Goal: Transaction & Acquisition: Book appointment/travel/reservation

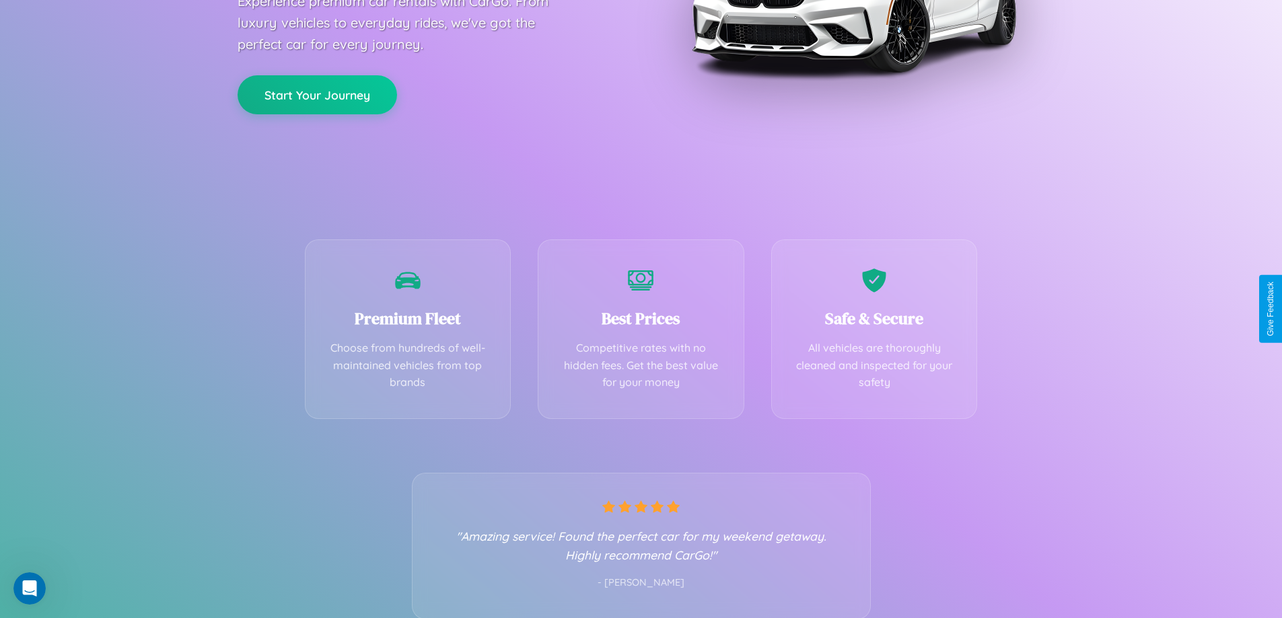
scroll to position [265, 0]
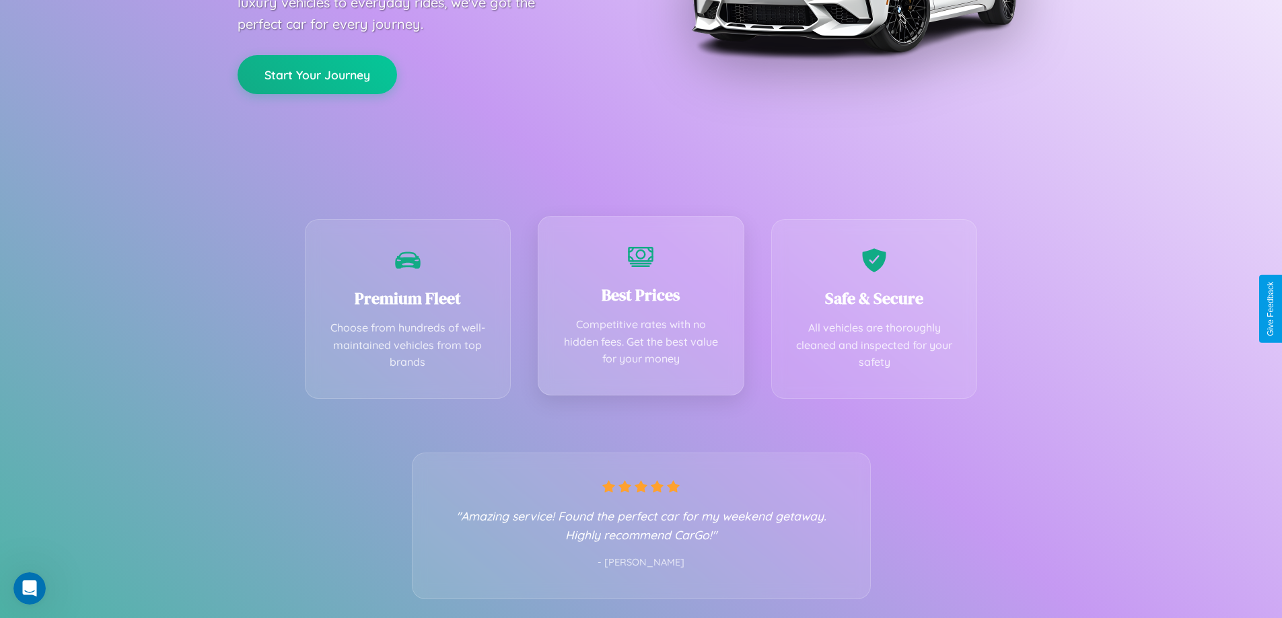
click at [641, 309] on div "Best Prices Competitive rates with no hidden fees. Get the best value for your …" at bounding box center [641, 306] width 207 height 180
click at [317, 73] on button "Start Your Journey" at bounding box center [317, 73] width 159 height 39
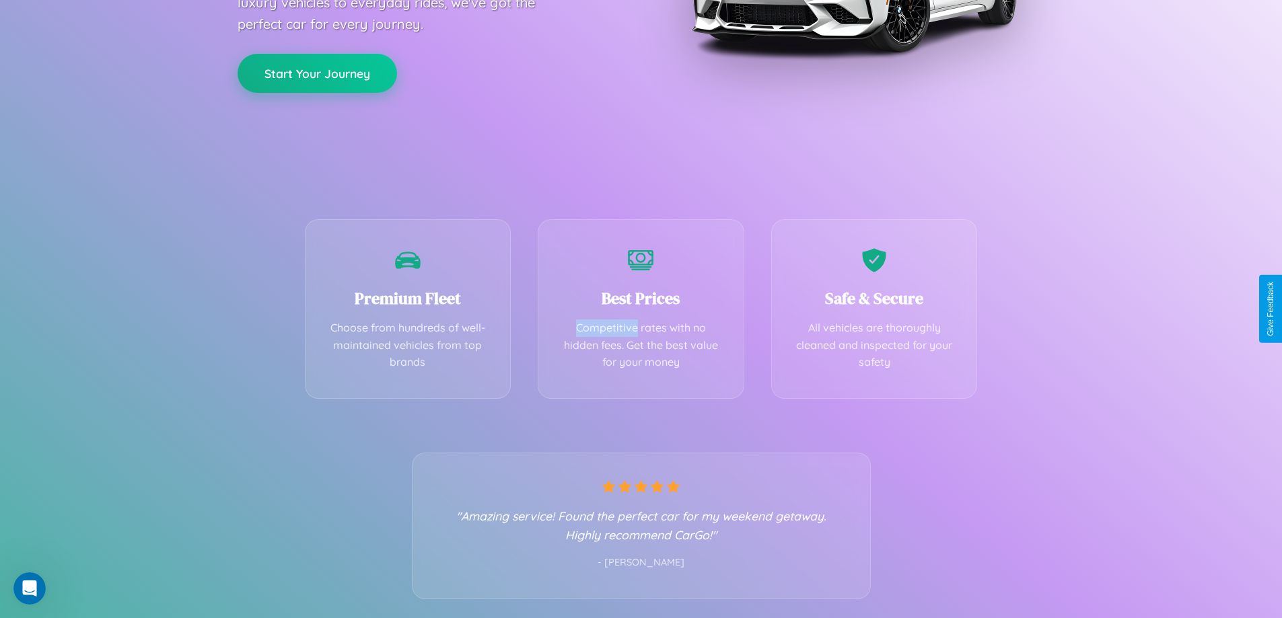
click at [317, 73] on button "Start Your Journey" at bounding box center [317, 73] width 159 height 39
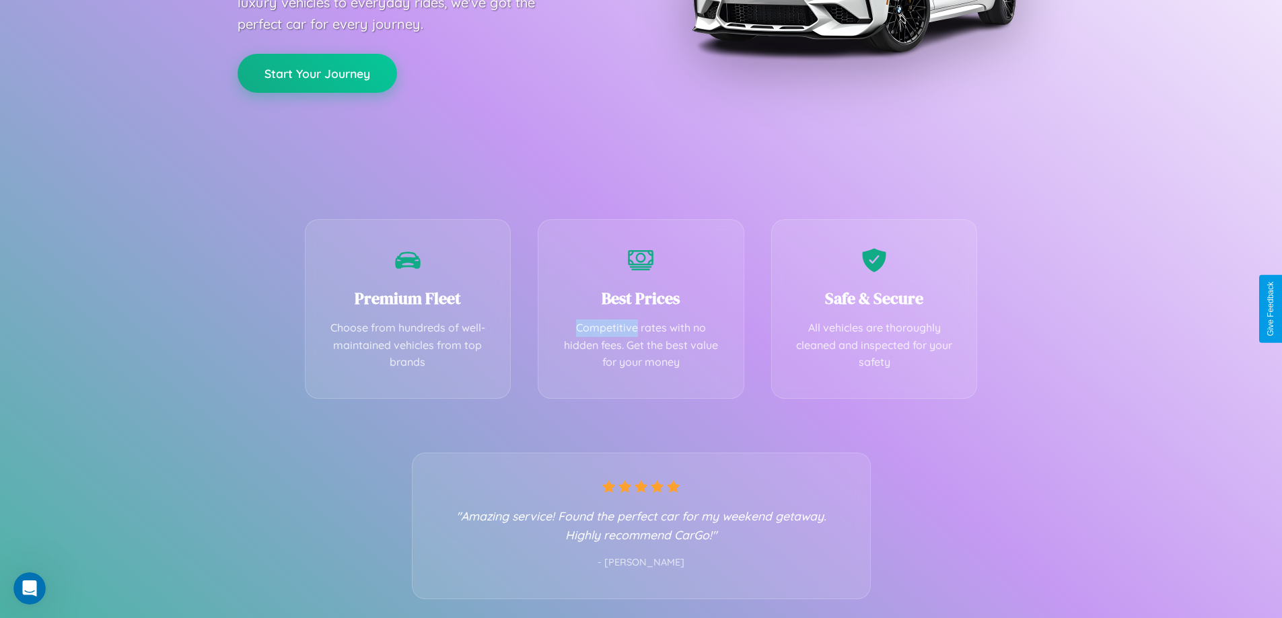
click at [317, 73] on button "Start Your Journey" at bounding box center [317, 73] width 159 height 39
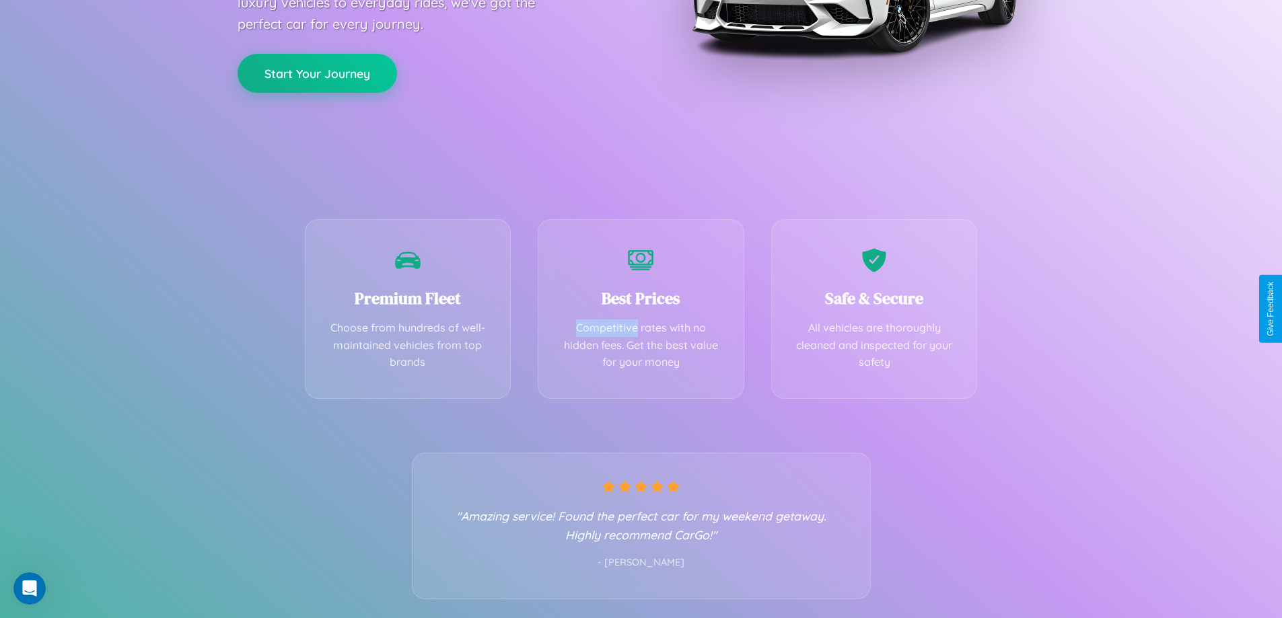
click at [317, 73] on button "Start Your Journey" at bounding box center [317, 73] width 159 height 39
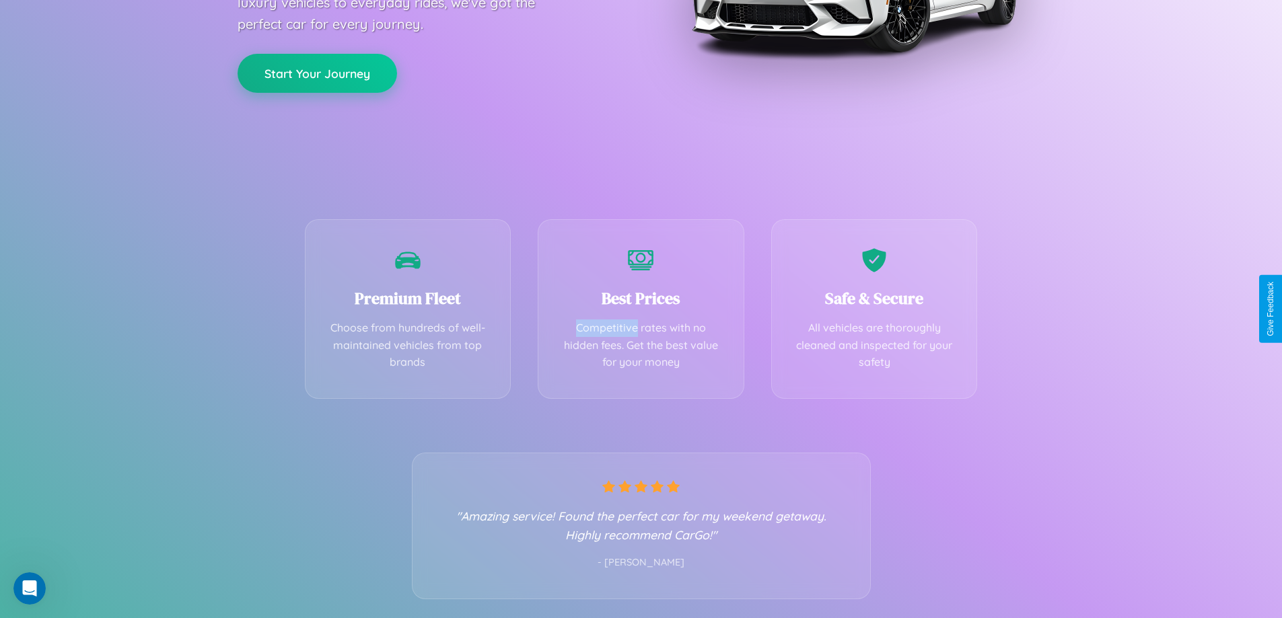
click at [317, 73] on button "Start Your Journey" at bounding box center [317, 73] width 159 height 39
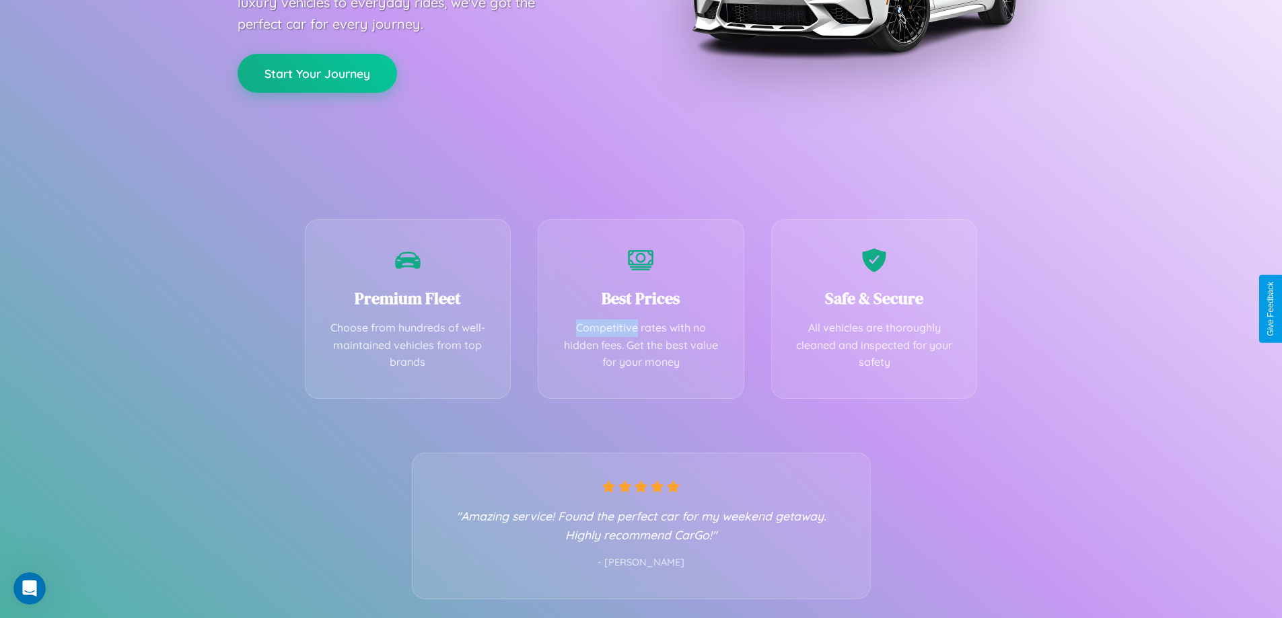
click at [317, 73] on button "Start Your Journey" at bounding box center [317, 73] width 159 height 39
